Goal: Task Accomplishment & Management: Manage account settings

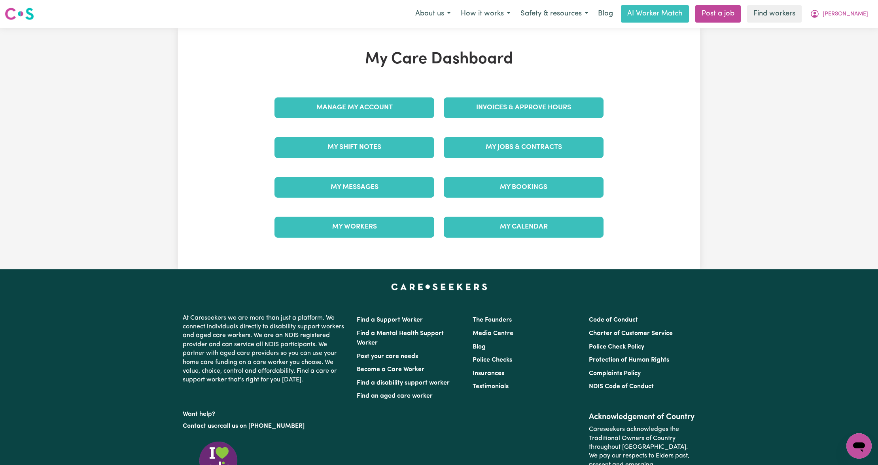
click at [408, 202] on div "My Messages" at bounding box center [354, 187] width 169 height 40
click at [406, 192] on link "My Messages" at bounding box center [355, 187] width 160 height 21
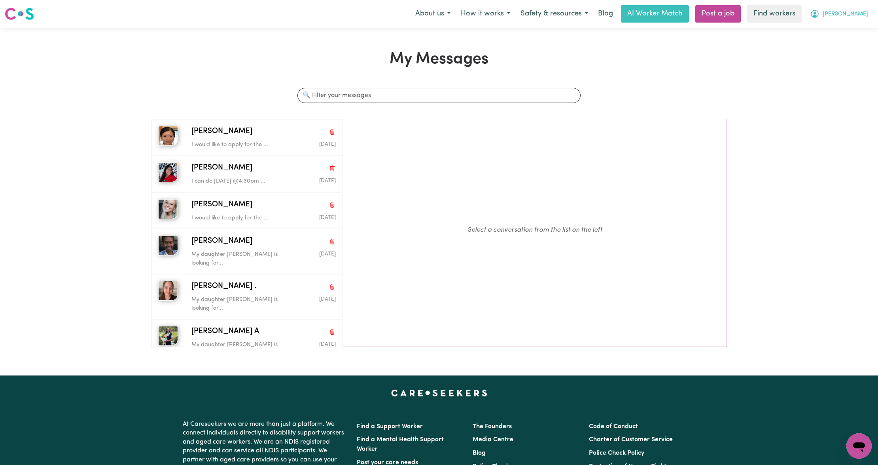
click at [847, 11] on span "[PERSON_NAME]" at bounding box center [846, 14] width 46 height 9
click at [846, 29] on link "My Dashboard" at bounding box center [842, 30] width 63 height 15
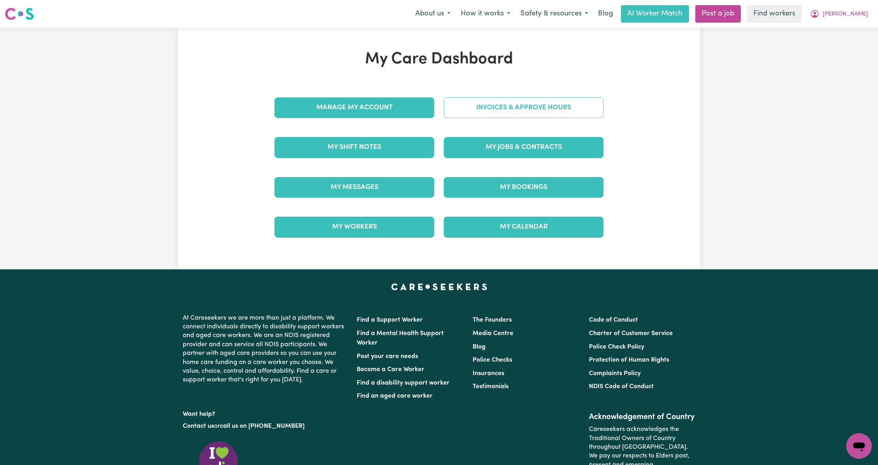
click at [488, 109] on link "Invoices & Approve Hours" at bounding box center [524, 107] width 160 height 21
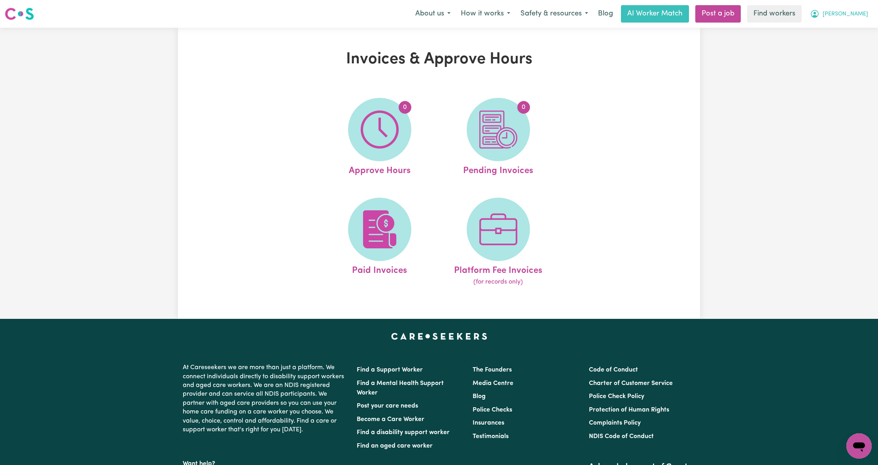
click at [846, 18] on button "[PERSON_NAME]" at bounding box center [839, 14] width 68 height 17
click at [843, 27] on link "My Dashboard" at bounding box center [842, 30] width 63 height 15
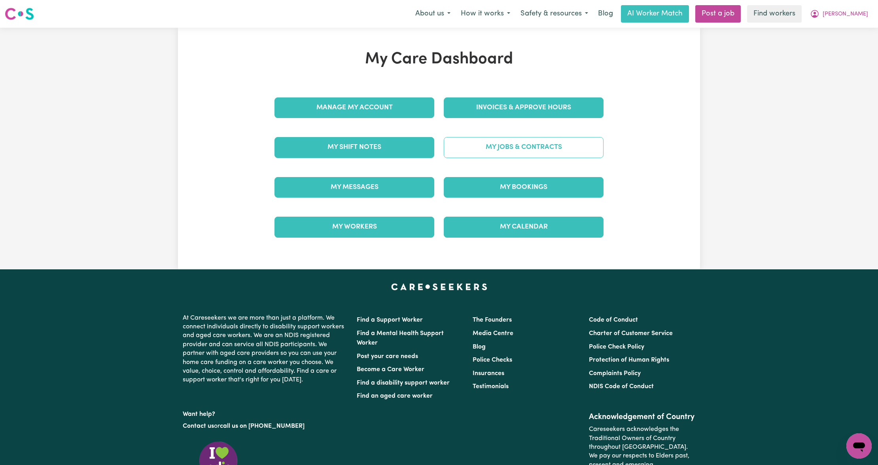
click at [493, 148] on link "My Jobs & Contracts" at bounding box center [524, 147] width 160 height 21
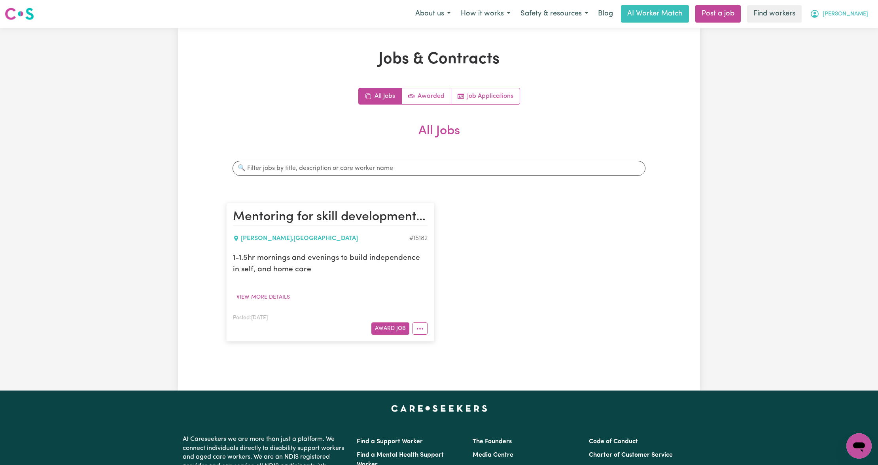
click at [837, 8] on button "[PERSON_NAME]" at bounding box center [839, 14] width 68 height 17
click at [838, 51] on link "Logout" at bounding box center [842, 45] width 63 height 15
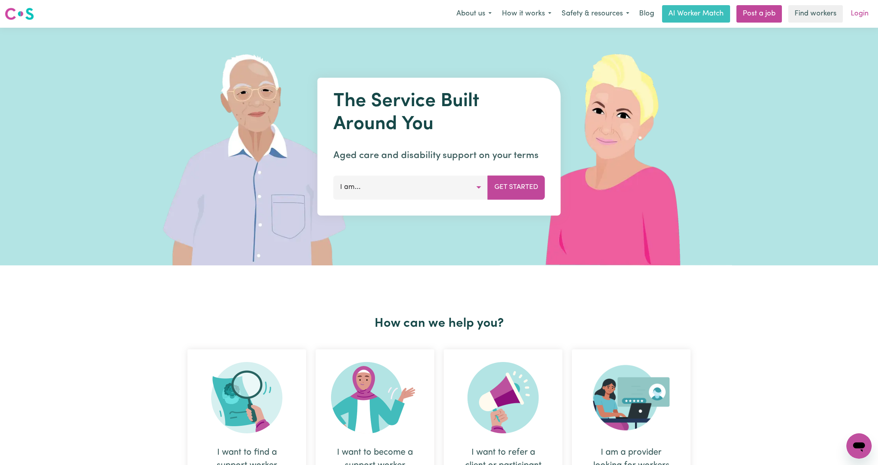
click at [848, 13] on link "Login" at bounding box center [859, 13] width 27 height 17
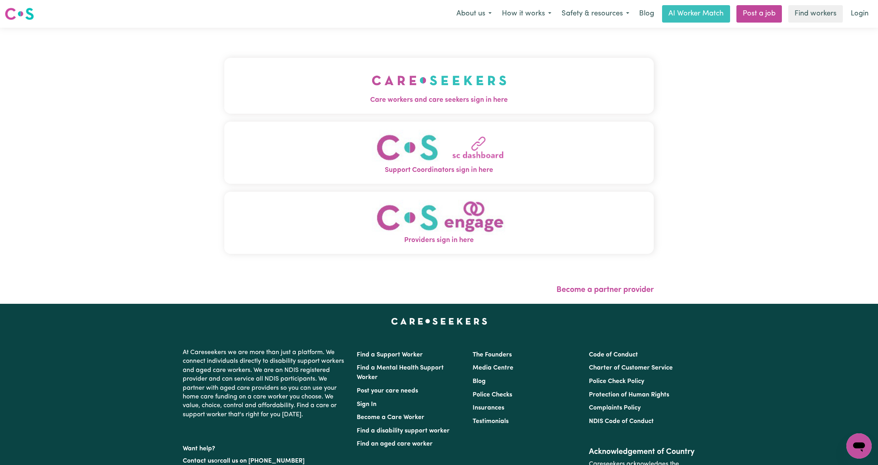
click at [378, 81] on img "Care workers and care seekers sign in here" at bounding box center [439, 80] width 135 height 29
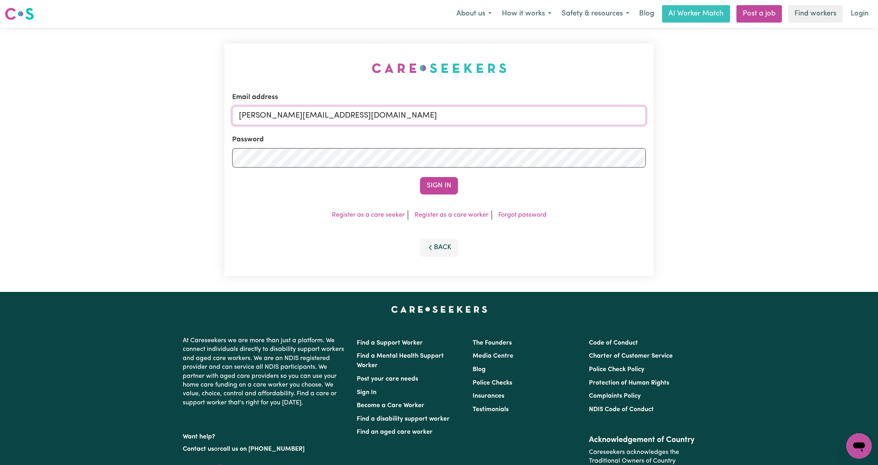
click at [288, 119] on input "[PERSON_NAME][EMAIL_ADDRESS][DOMAIN_NAME]" at bounding box center [439, 115] width 414 height 19
drag, startPoint x: 278, startPoint y: 114, endPoint x: 641, endPoint y: 141, distance: 364.3
click at [641, 141] on form "Email address [EMAIL_ADDRESS][PERSON_NAME][DOMAIN_NAME] Password Sign In" at bounding box center [439, 143] width 414 height 102
type input "[EMAIL_ADDRESS][PERSON_NAME][PERSON_NAME][DOMAIN_NAME]"
click at [446, 190] on button "Sign In" at bounding box center [439, 185] width 38 height 17
